Goal: Book appointment/travel/reservation

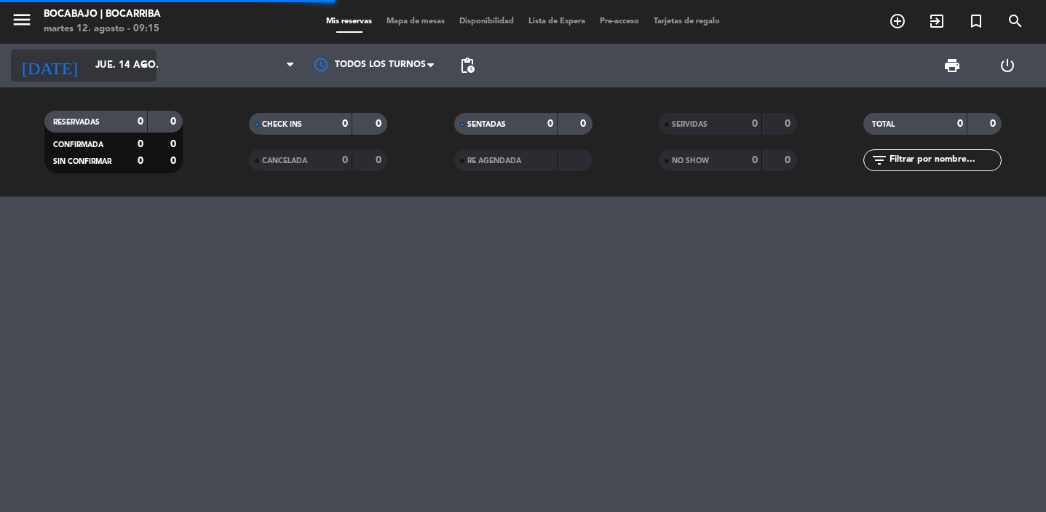
click at [100, 63] on input "jue. 14 ago." at bounding box center [152, 65] width 128 height 26
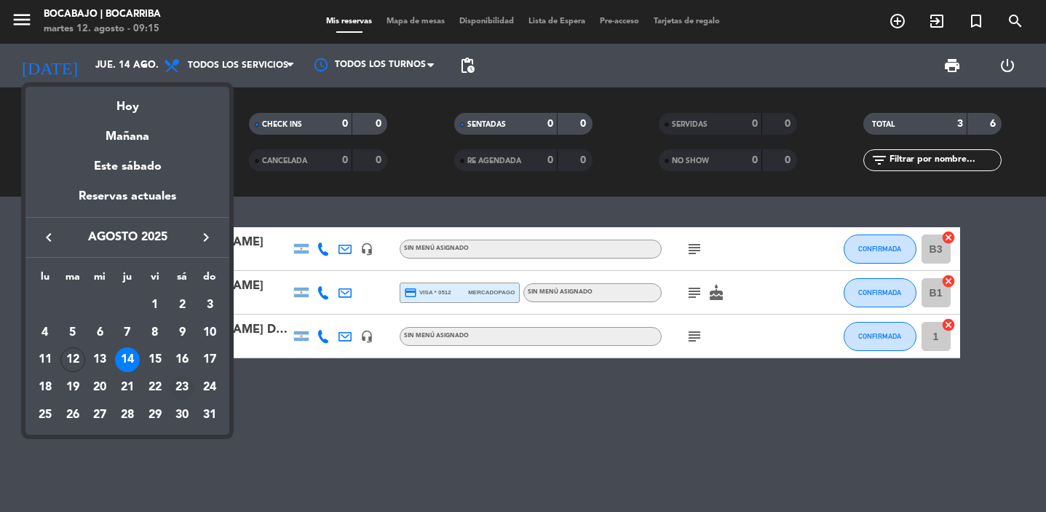
click at [181, 386] on div "23" at bounding box center [182, 387] width 25 height 25
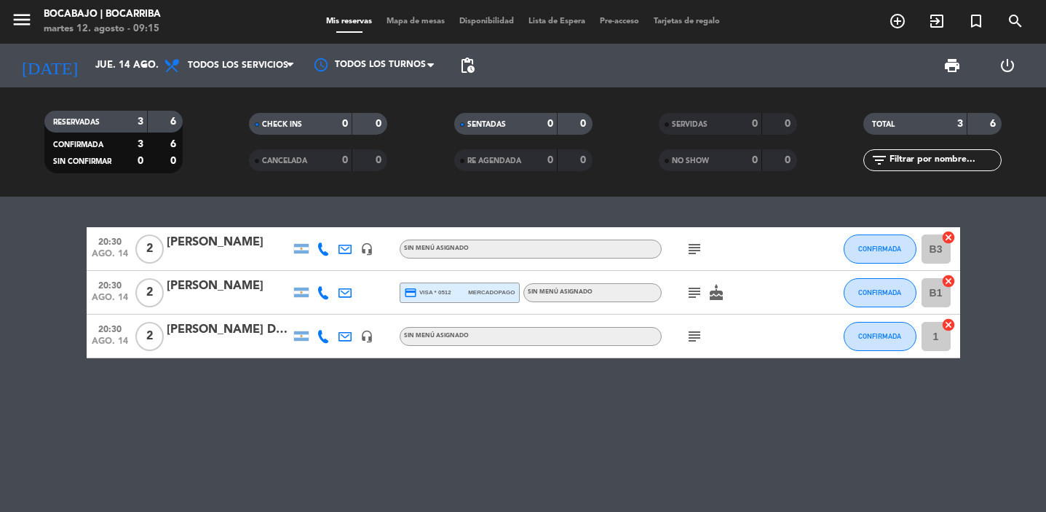
type input "sáb. 23 ago."
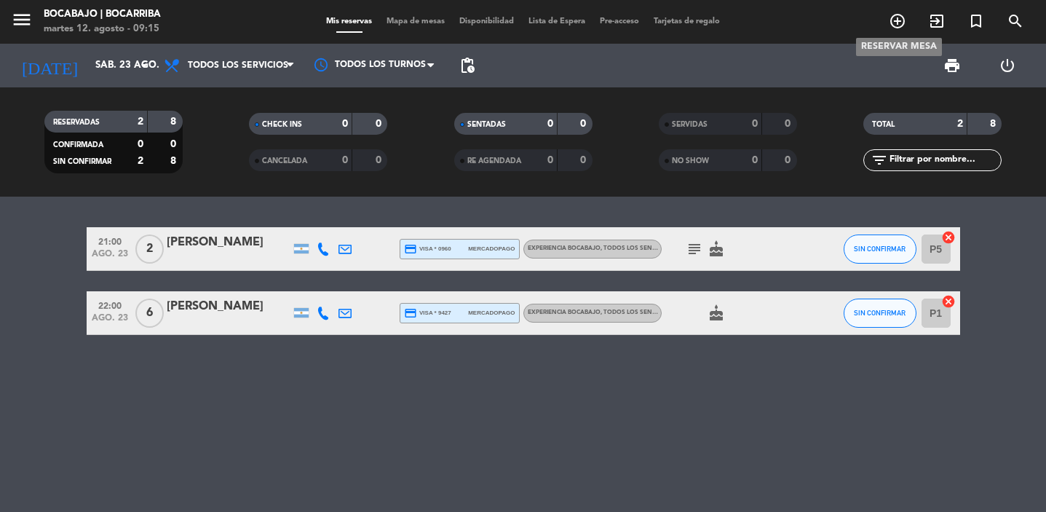
click at [893, 28] on icon "add_circle_outline" at bounding box center [897, 20] width 17 height 17
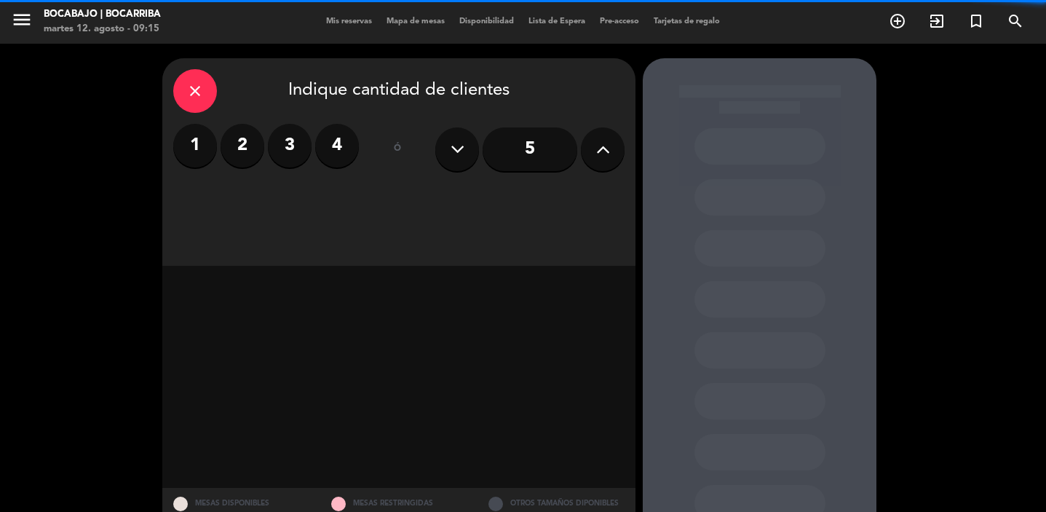
click at [246, 145] on label "2" at bounding box center [243, 146] width 44 height 44
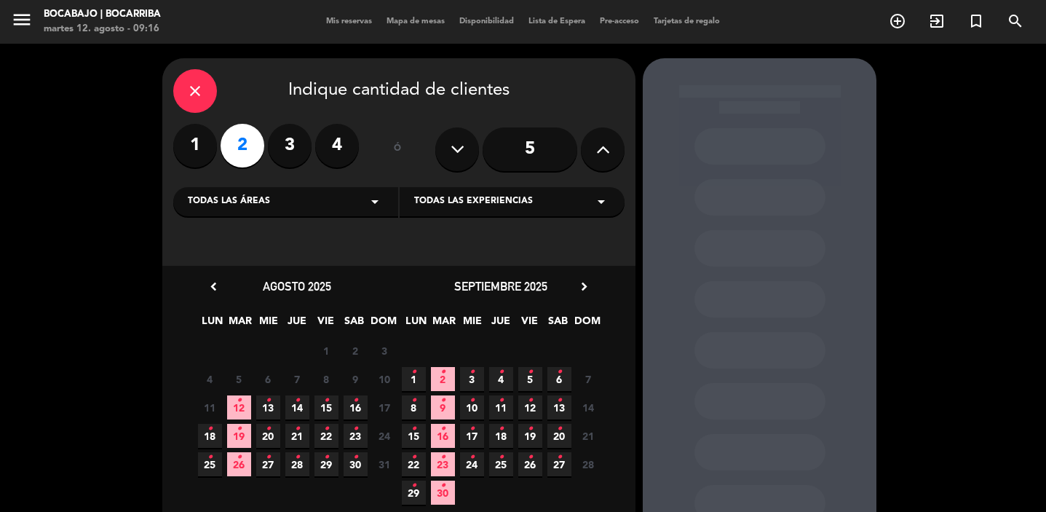
click at [358, 436] on span "23 •" at bounding box center [356, 436] width 24 height 24
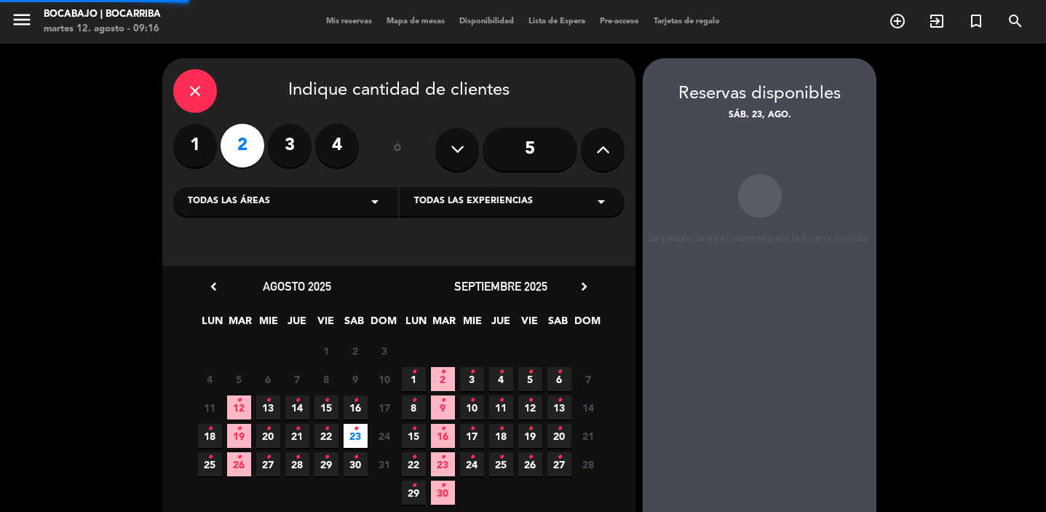
scroll to position [58, 0]
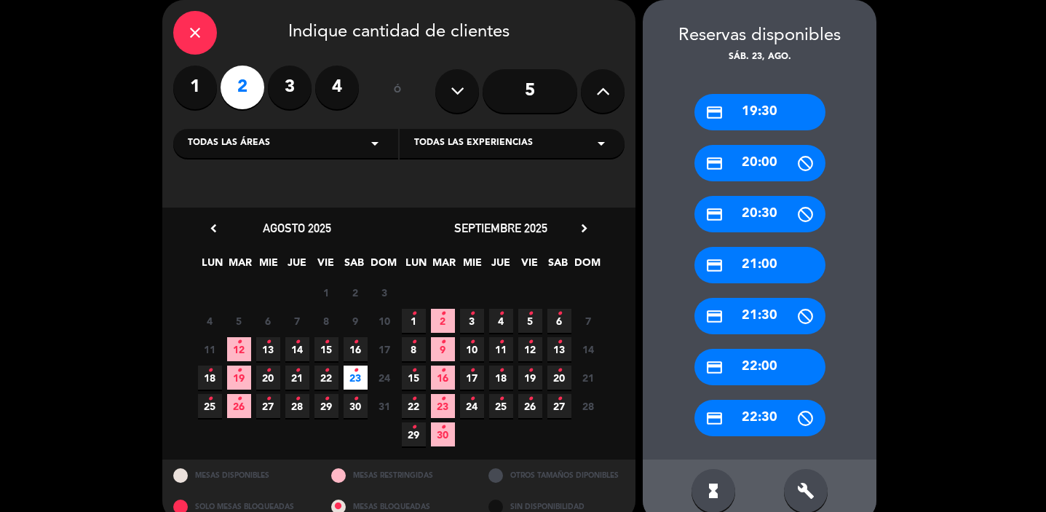
click at [358, 378] on span "23 •" at bounding box center [356, 377] width 24 height 24
click at [773, 109] on div "credit_card 19:30" at bounding box center [759, 112] width 131 height 36
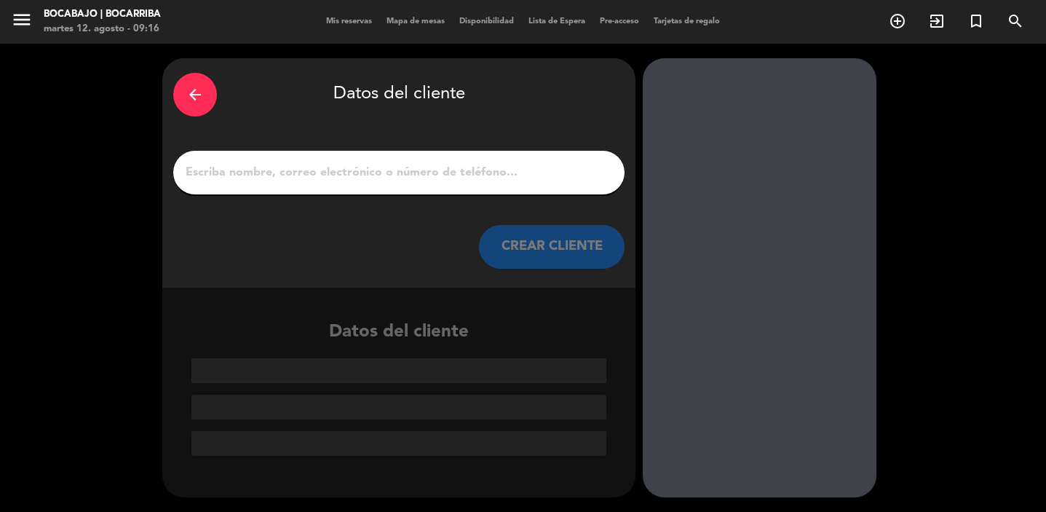
click at [370, 168] on input "1" at bounding box center [399, 172] width 430 height 20
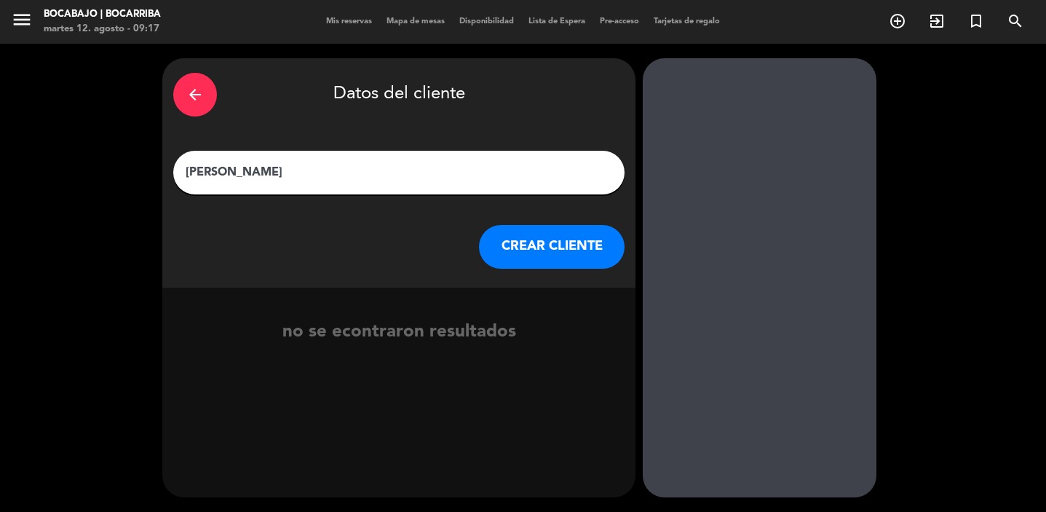
type input "[PERSON_NAME]"
click at [531, 250] on button "CREAR CLIENTE" at bounding box center [552, 247] width 146 height 44
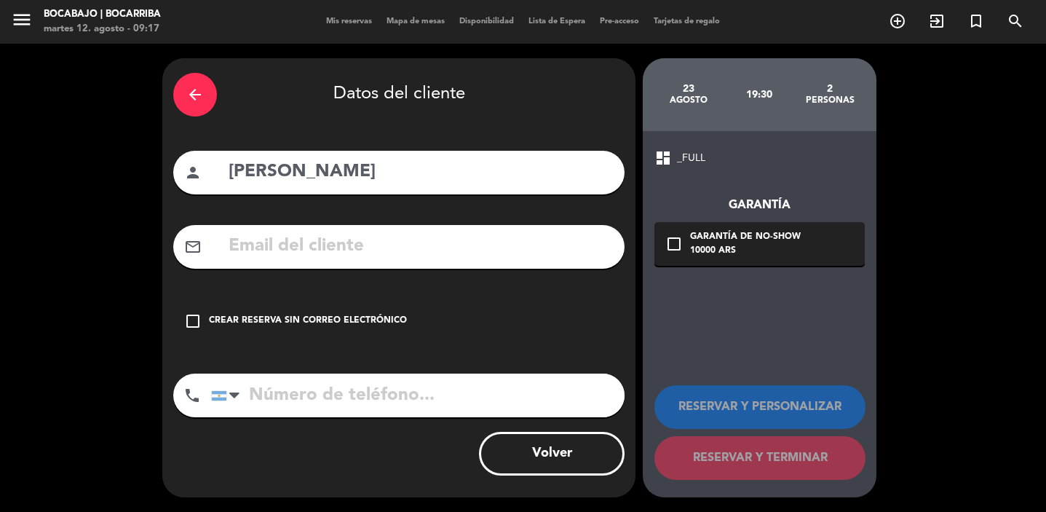
click at [298, 258] on input "text" at bounding box center [420, 246] width 387 height 30
paste input "[EMAIL_ADDRESS][DOMAIN_NAME]"
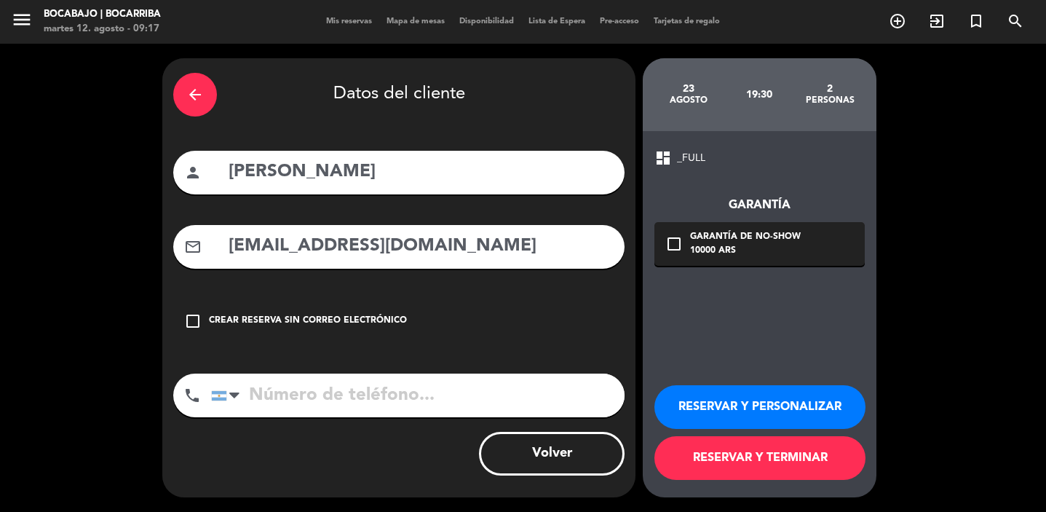
type input "[EMAIL_ADDRESS][DOMAIN_NAME]"
click at [336, 402] on input "tel" at bounding box center [417, 395] width 413 height 44
click at [753, 405] on button "RESERVAR Y PERSONALIZAR" at bounding box center [759, 407] width 211 height 44
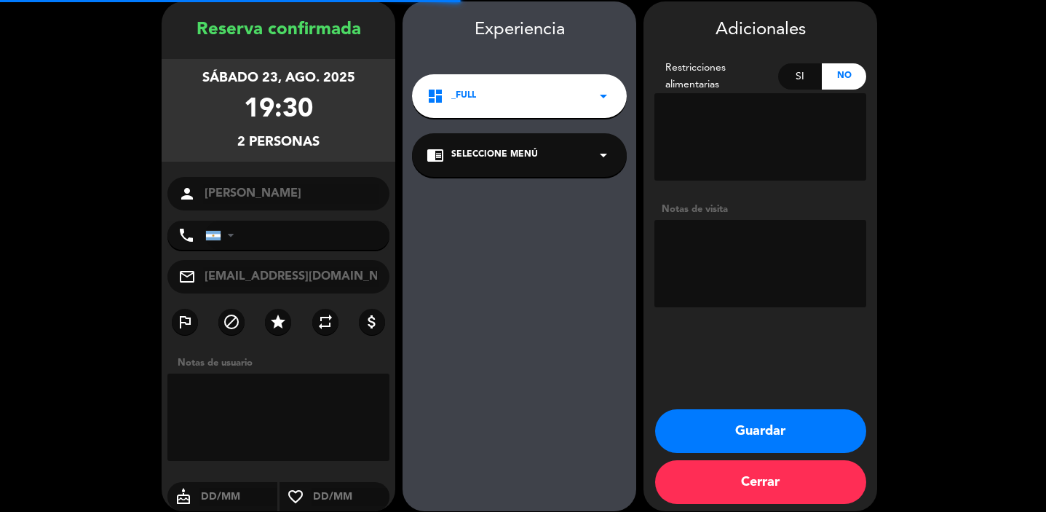
scroll to position [58, 0]
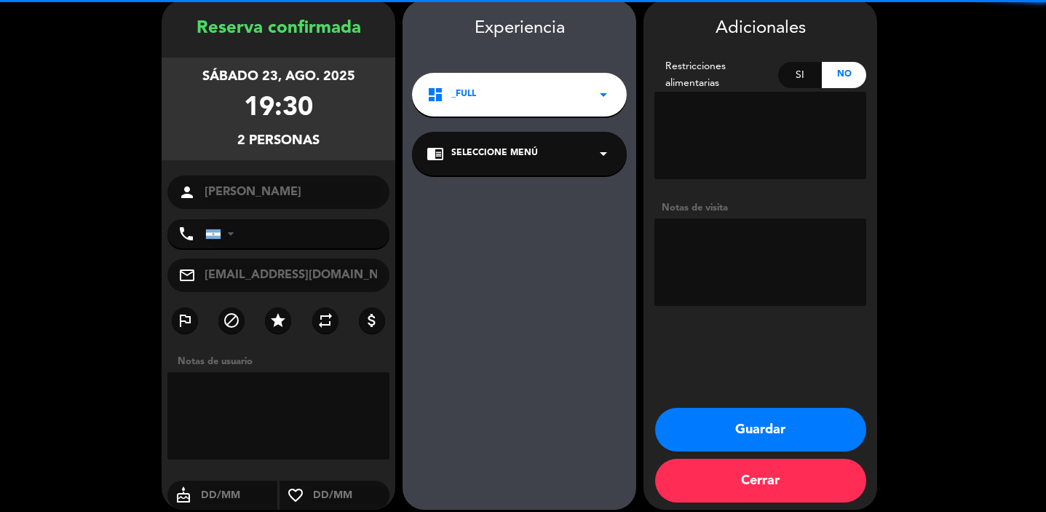
click at [743, 279] on textarea at bounding box center [760, 261] width 212 height 87
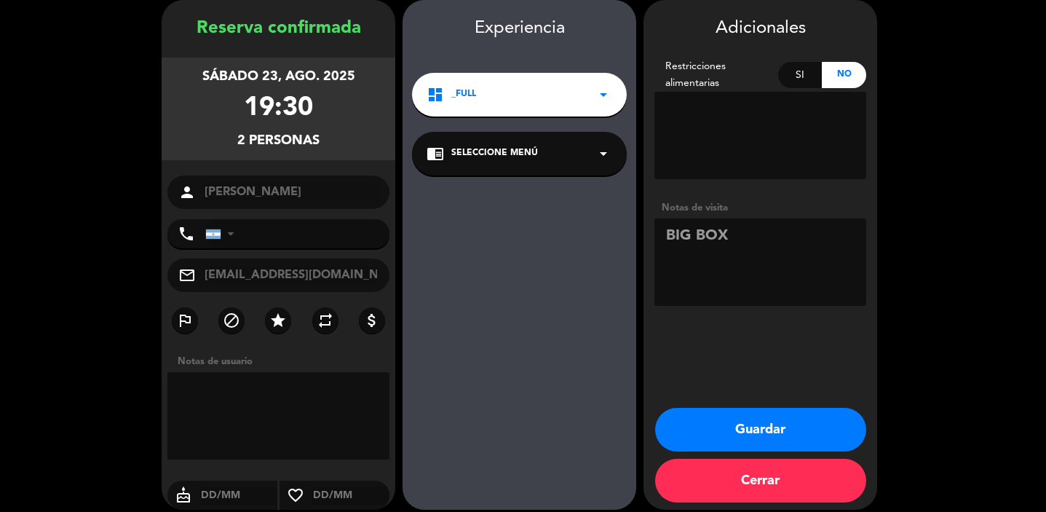
type textarea "BIG BOX"
click at [817, 419] on button "Guardar" at bounding box center [760, 430] width 211 height 44
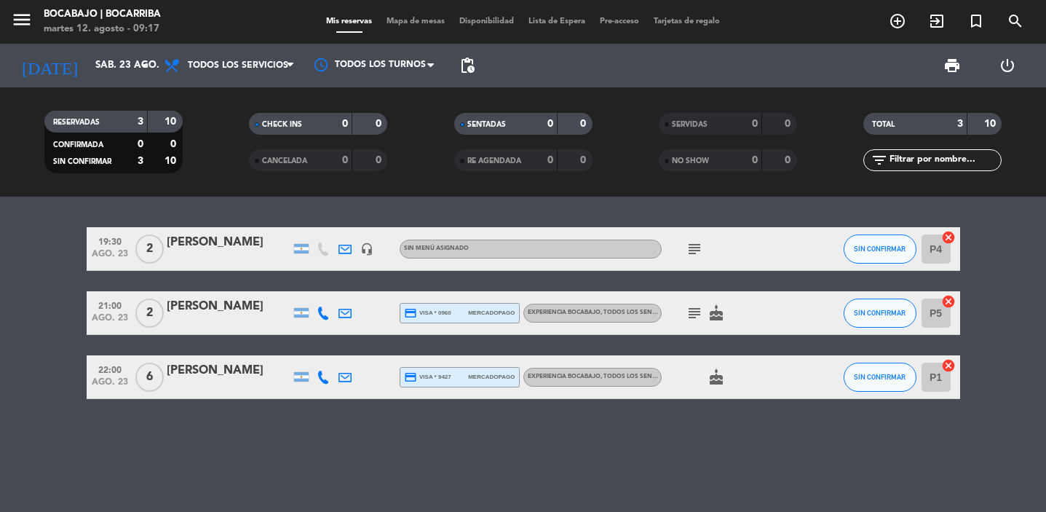
click at [196, 240] on div "[PERSON_NAME]" at bounding box center [229, 242] width 124 height 19
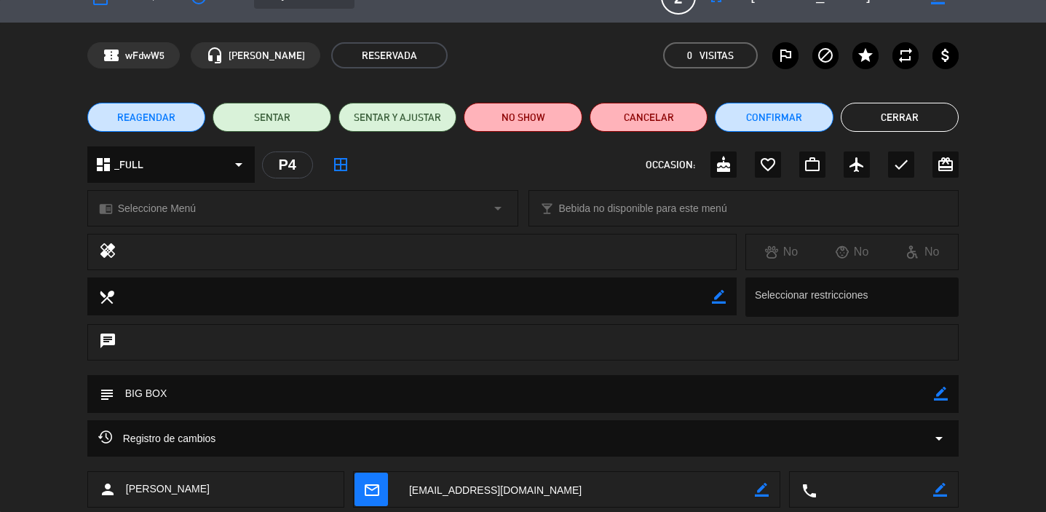
scroll to position [33, 0]
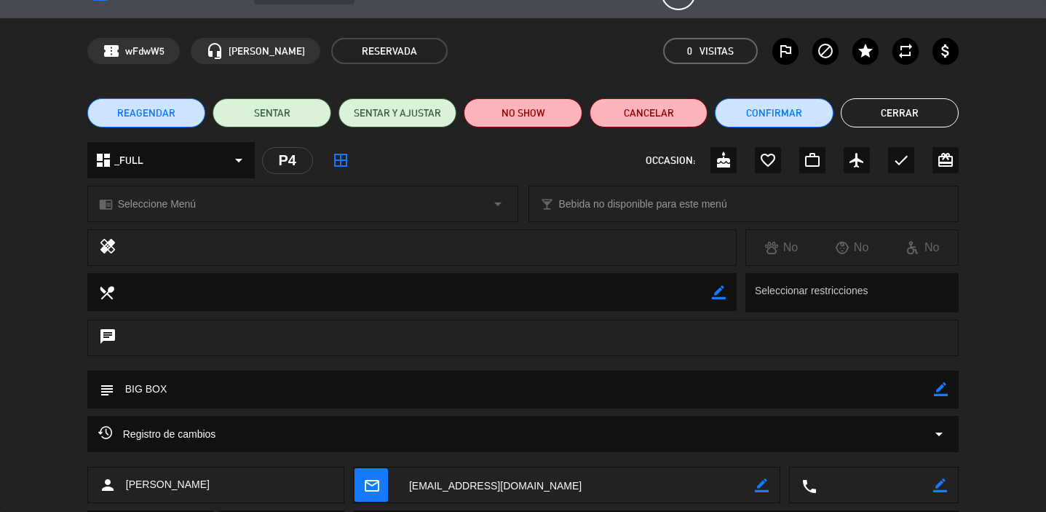
click at [939, 390] on icon "border_color" at bounding box center [941, 389] width 14 height 14
type textarea "BIG BOX (maridaje incluido - un menu sin [PERSON_NAME] crudas)"
click at [948, 389] on div "subject" at bounding box center [523, 390] width 872 height 38
click at [941, 389] on icon at bounding box center [941, 389] width 14 height 14
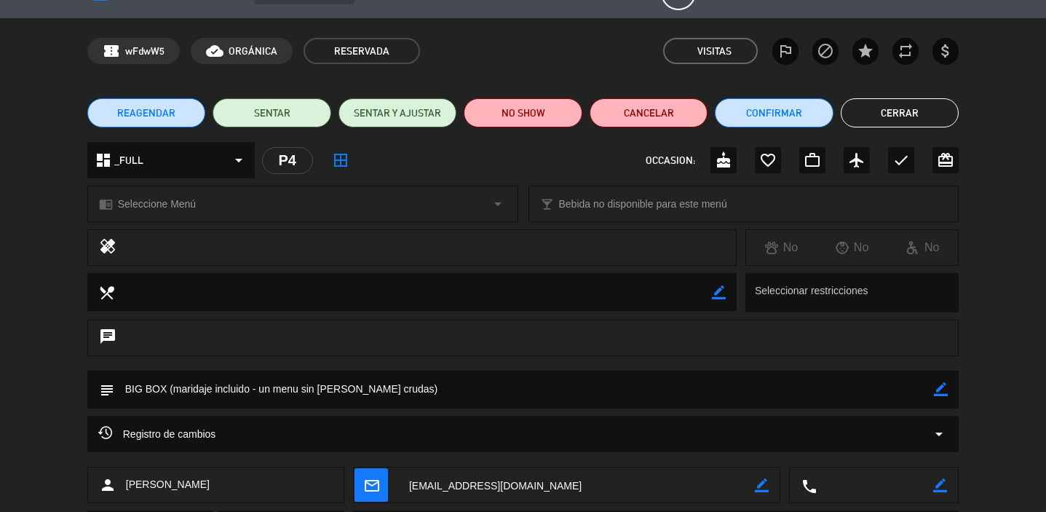
click at [892, 108] on button "Cerrar" at bounding box center [900, 112] width 119 height 29
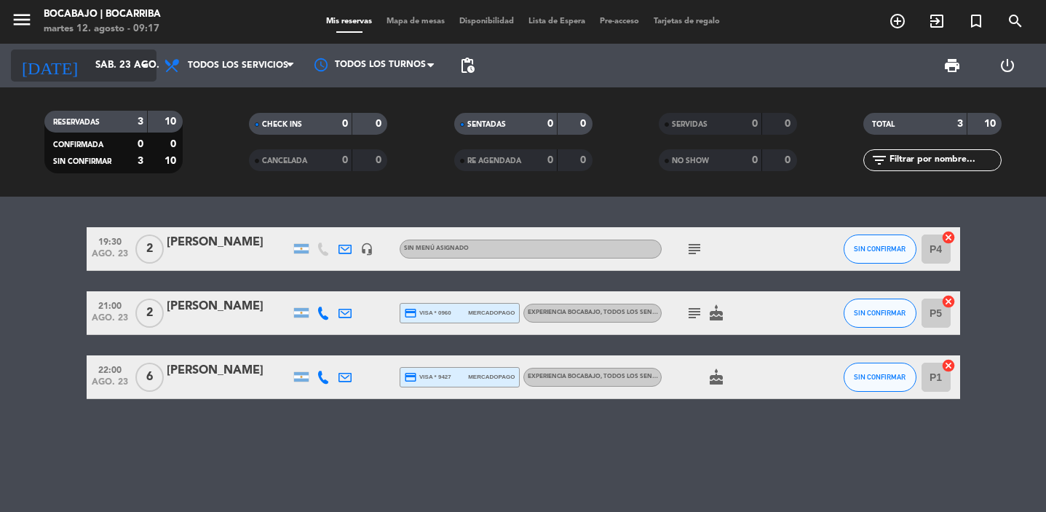
click at [107, 69] on input "sáb. 23 ago." at bounding box center [152, 65] width 128 height 26
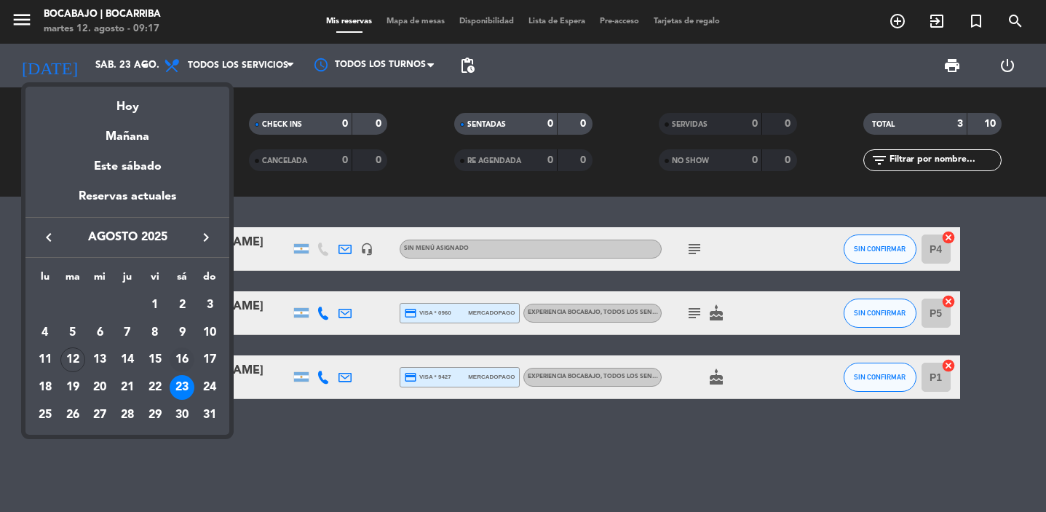
click at [183, 355] on div "16" at bounding box center [182, 359] width 25 height 25
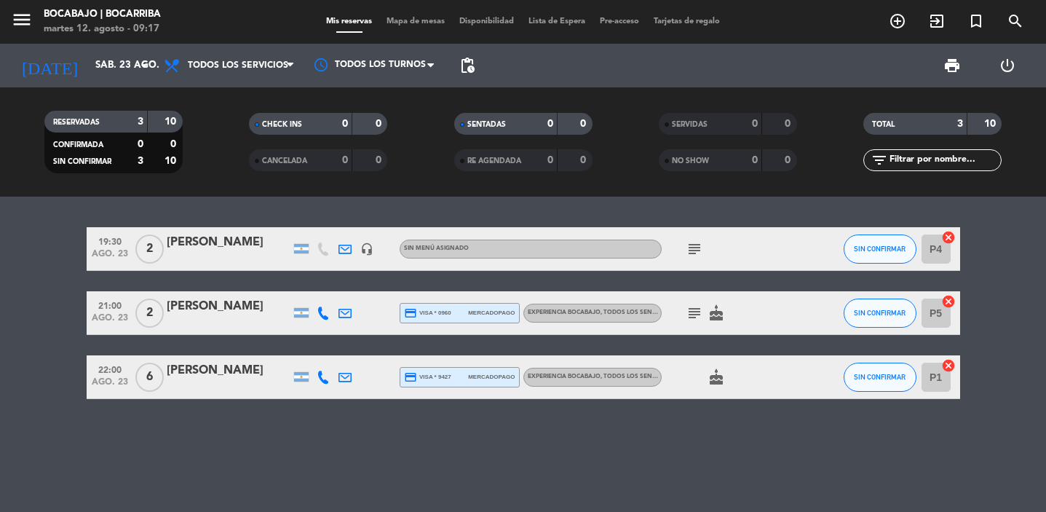
type input "sáb. 16 ago."
